Goal: Book appointment/travel/reservation

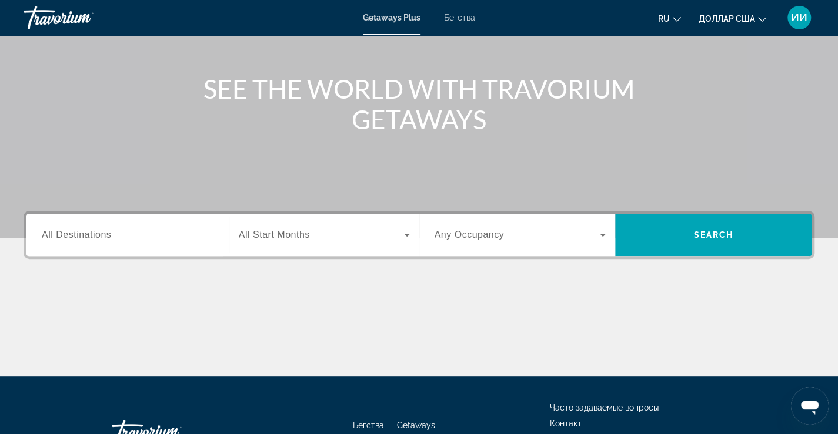
scroll to position [176, 0]
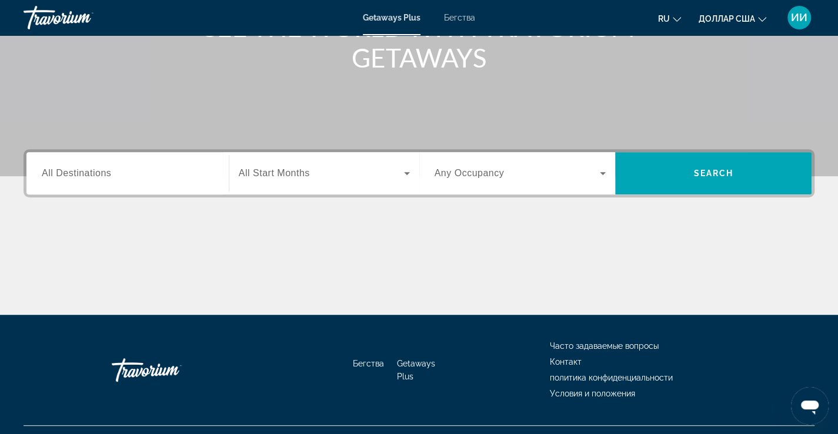
click at [104, 177] on span "All Destinations" at bounding box center [76, 173] width 69 height 10
click at [104, 177] on input "Destination All Destinations" at bounding box center [128, 174] width 172 height 14
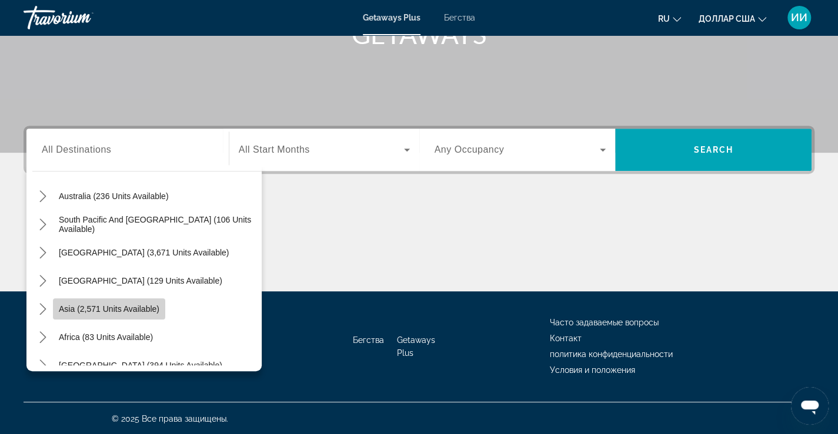
click at [152, 305] on span "Asia (2,571 units available)" at bounding box center [109, 309] width 101 height 9
type input "**********"
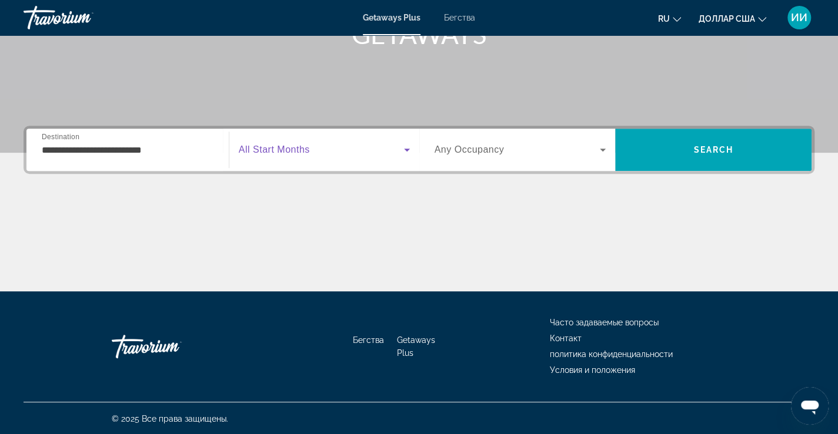
click at [403, 149] on icon "Виджет поиска" at bounding box center [407, 150] width 14 height 14
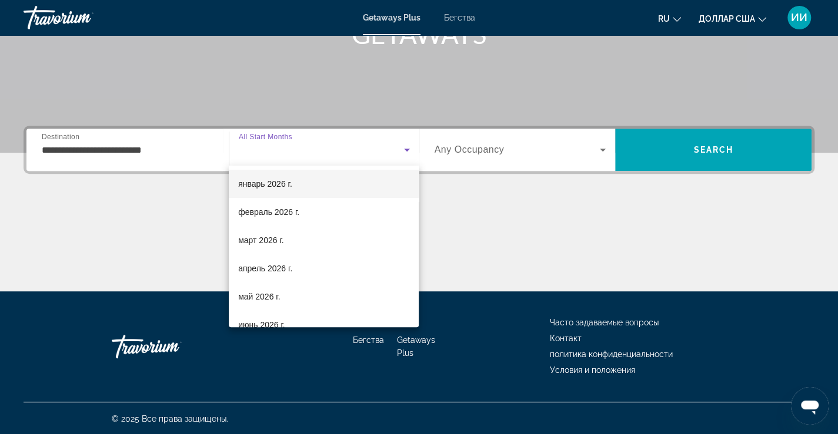
scroll to position [118, 0]
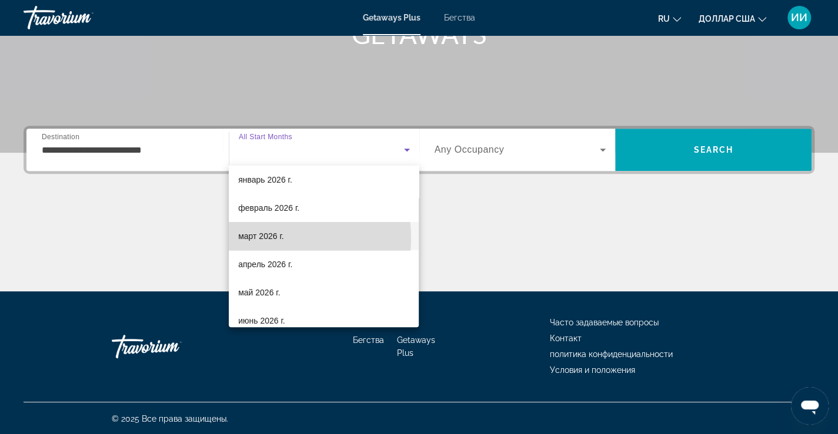
click at [272, 238] on font "март 2026 г." at bounding box center [261, 236] width 46 height 9
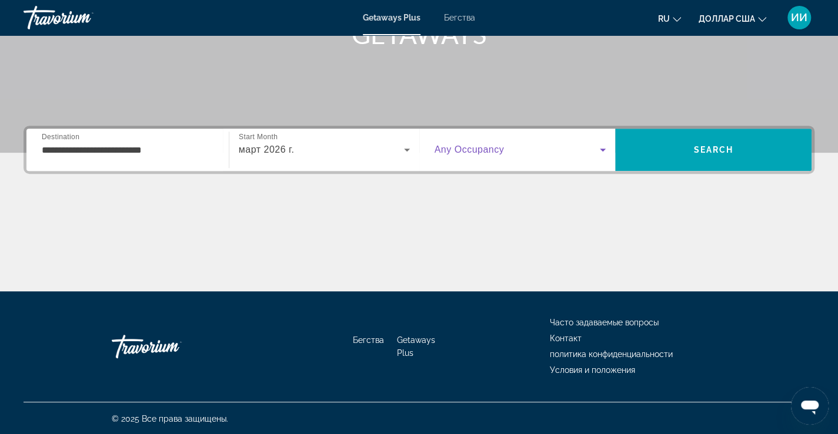
click at [605, 147] on icon "Виджет поиска" at bounding box center [603, 150] width 14 height 14
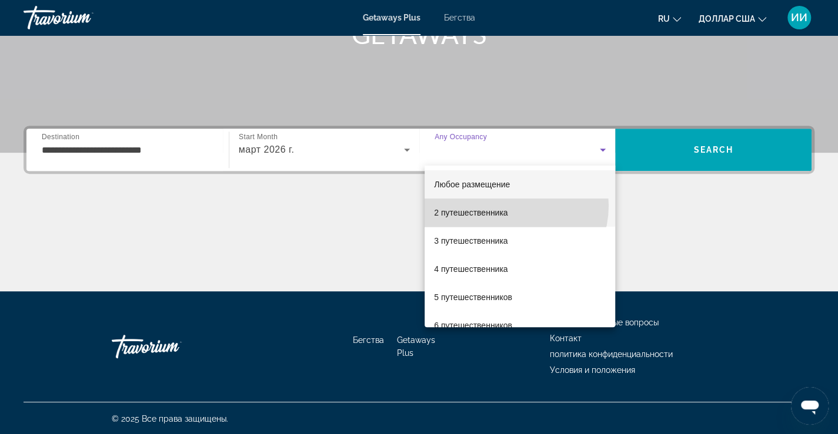
drag, startPoint x: 510, startPoint y: 206, endPoint x: 506, endPoint y: 211, distance: 6.7
drag, startPoint x: 506, startPoint y: 211, endPoint x: 476, endPoint y: 215, distance: 29.7
click at [476, 215] on font "2 путешественника" at bounding box center [470, 212] width 73 height 9
